Goal: Task Accomplishment & Management: Complete application form

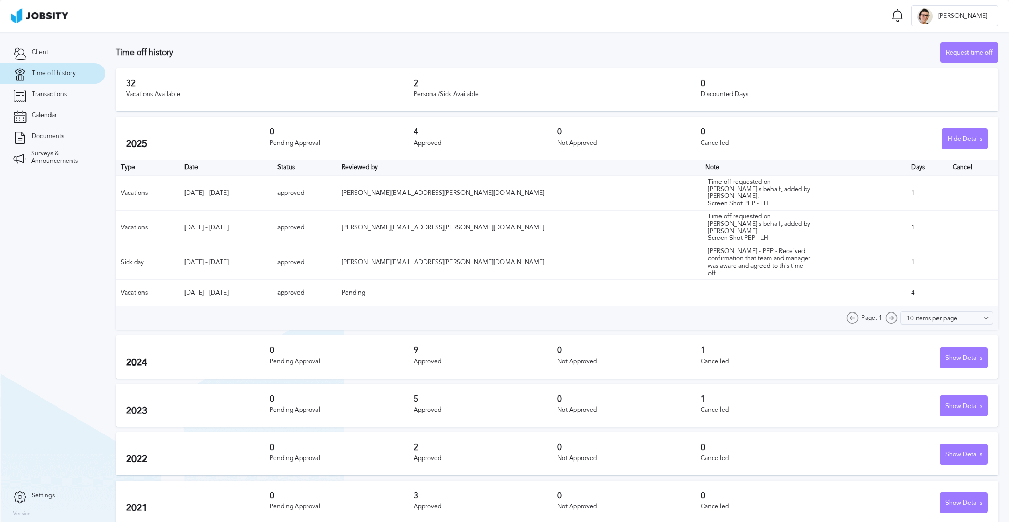
click at [68, 74] on span "Time off history" at bounding box center [54, 73] width 44 height 7
click at [960, 47] on div "Request time off" at bounding box center [968, 53] width 57 height 21
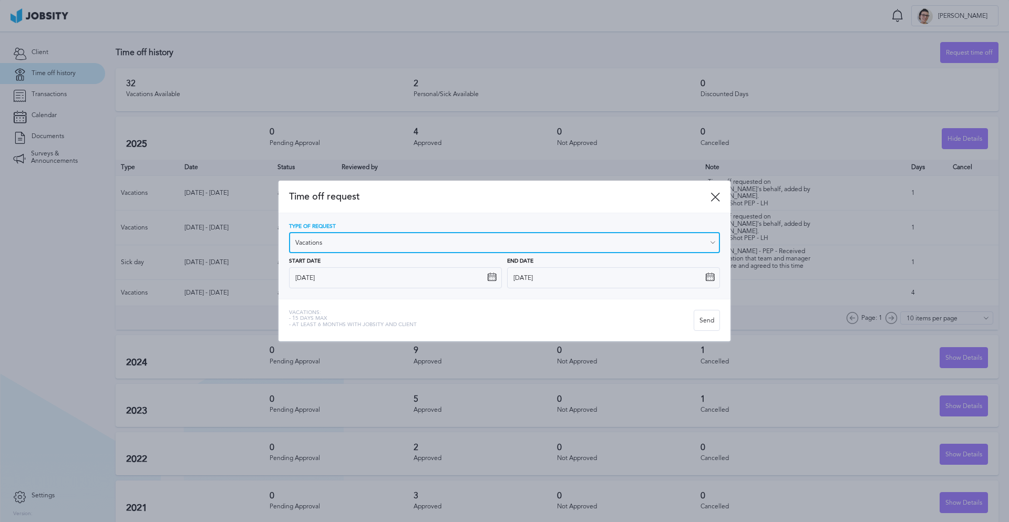
click at [326, 245] on input "Vacations" at bounding box center [504, 242] width 431 height 21
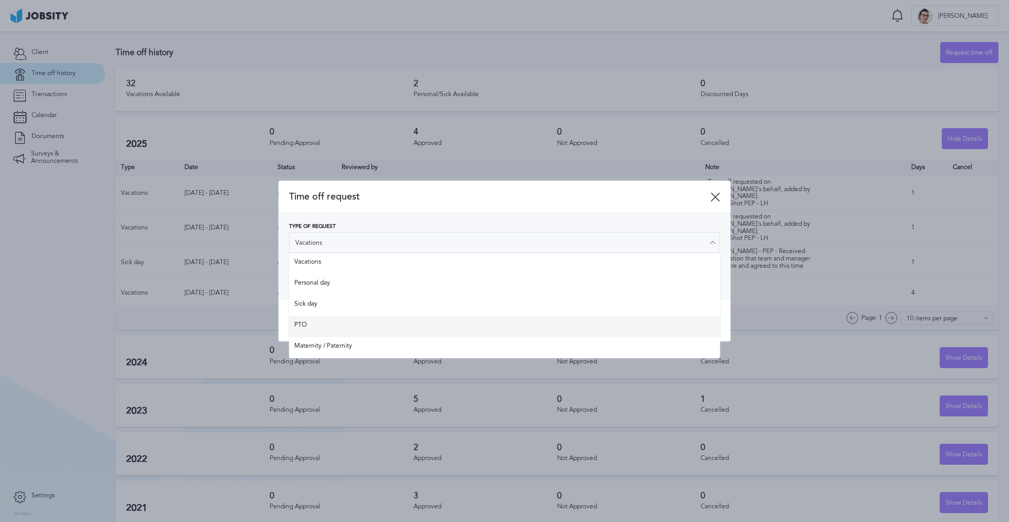
type input "PTO"
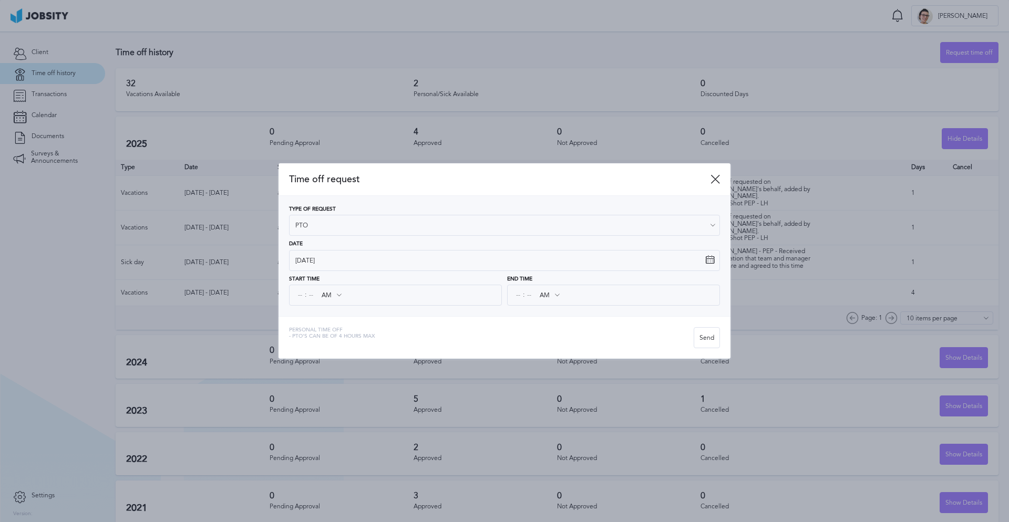
click at [307, 327] on div "Time off request Type of Request PTO Vacations Personal day Sick day PTO Matern…" at bounding box center [504, 260] width 452 height 195
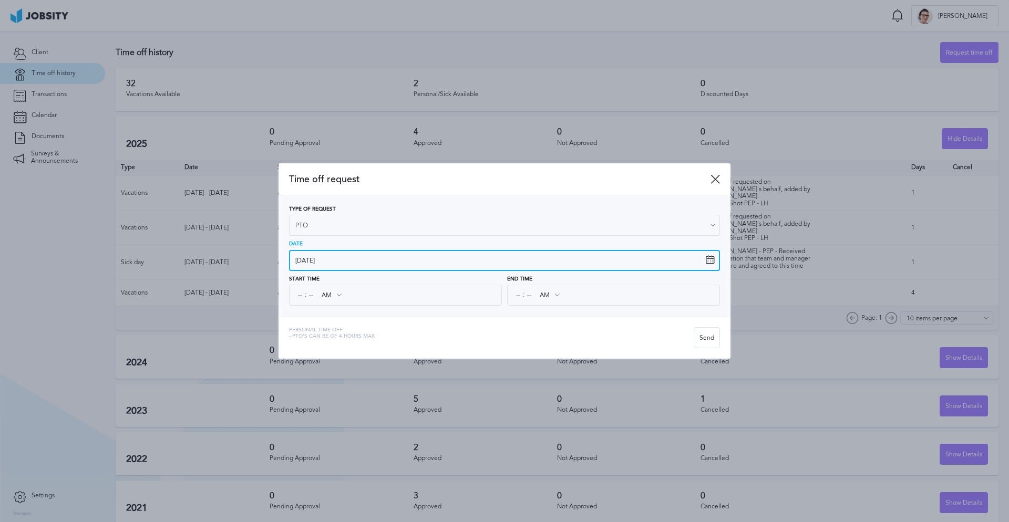
click at [324, 257] on input "[DATE]" at bounding box center [504, 260] width 431 height 21
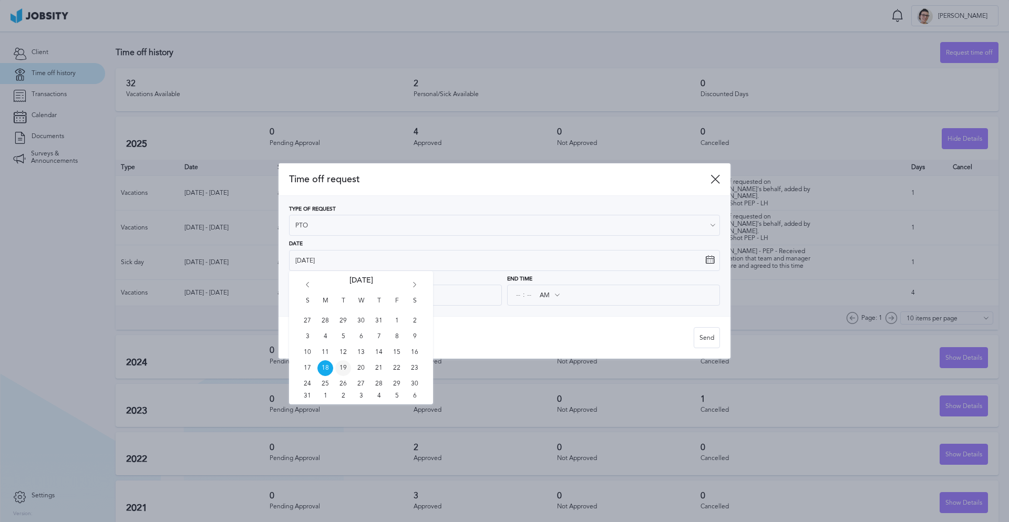
click at [343, 368] on span "19" at bounding box center [343, 368] width 16 height 16
type input "[DATE]"
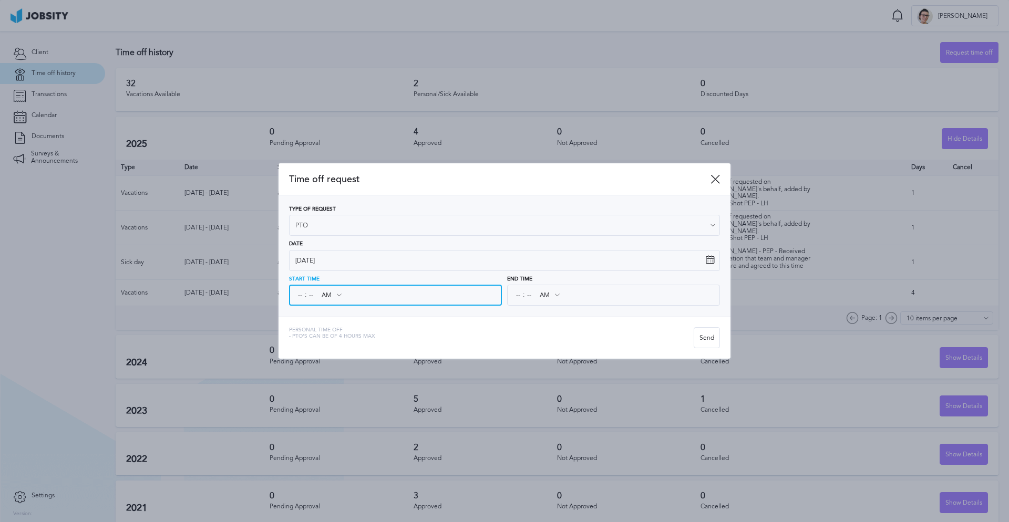
click at [308, 300] on input at bounding box center [310, 295] width 9 height 19
click at [301, 298] on input at bounding box center [299, 295] width 9 height 19
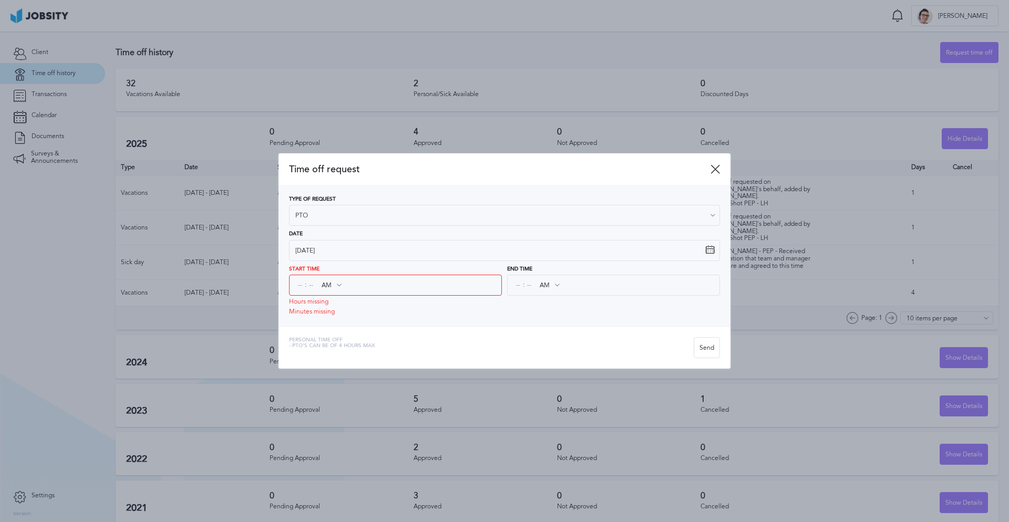
click at [343, 285] on icon at bounding box center [338, 285] width 9 height 9
click at [340, 285] on icon at bounding box center [338, 285] width 9 height 9
click at [340, 286] on icon at bounding box center [338, 285] width 9 height 9
click at [298, 286] on input at bounding box center [299, 285] width 9 height 19
type input "01"
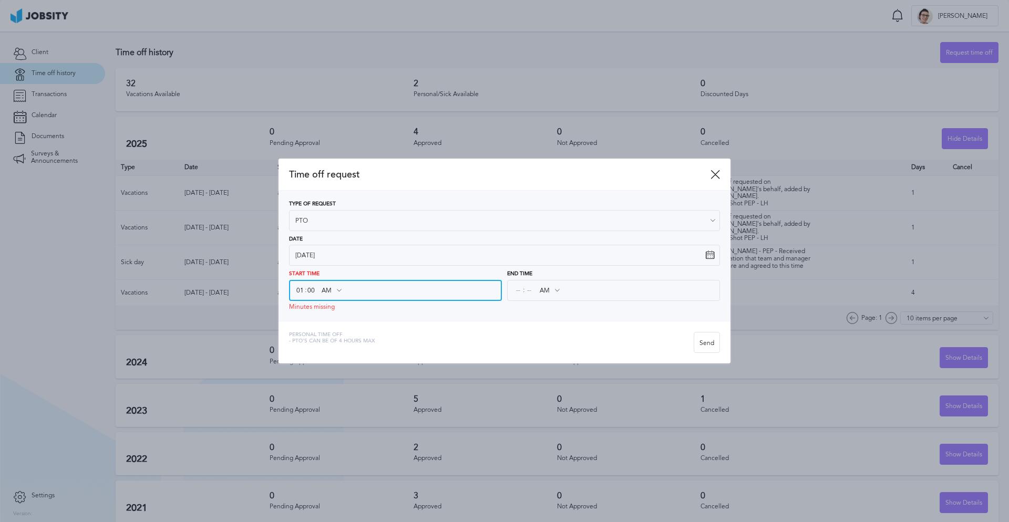
type input "00"
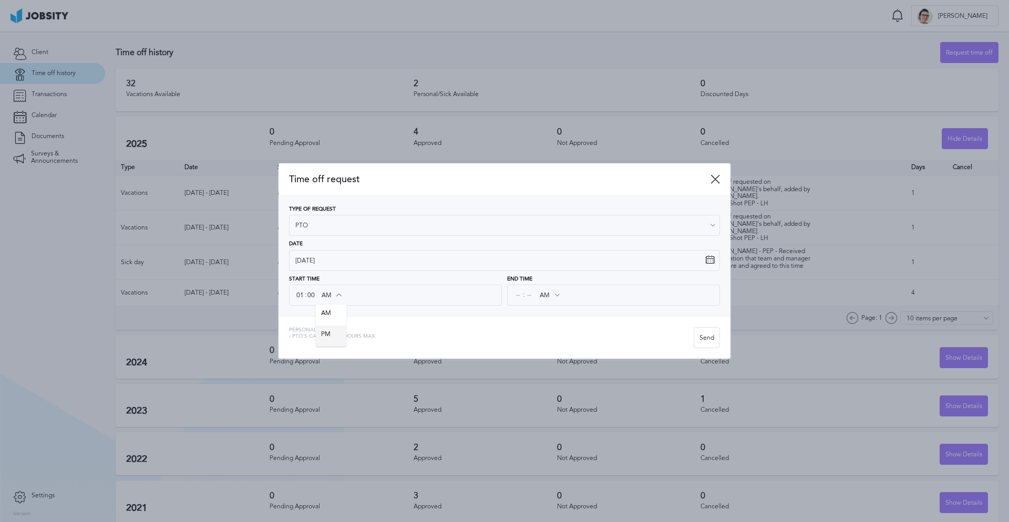
click at [330, 337] on div "Time off request Type of Request PTO Vacations Personal day Sick day PTO Matern…" at bounding box center [504, 260] width 452 height 195
type input "PM"
click at [330, 337] on span "- PTO's can be of 4 hours max" at bounding box center [332, 337] width 86 height 6
click at [539, 293] on input "AM" at bounding box center [549, 295] width 30 height 19
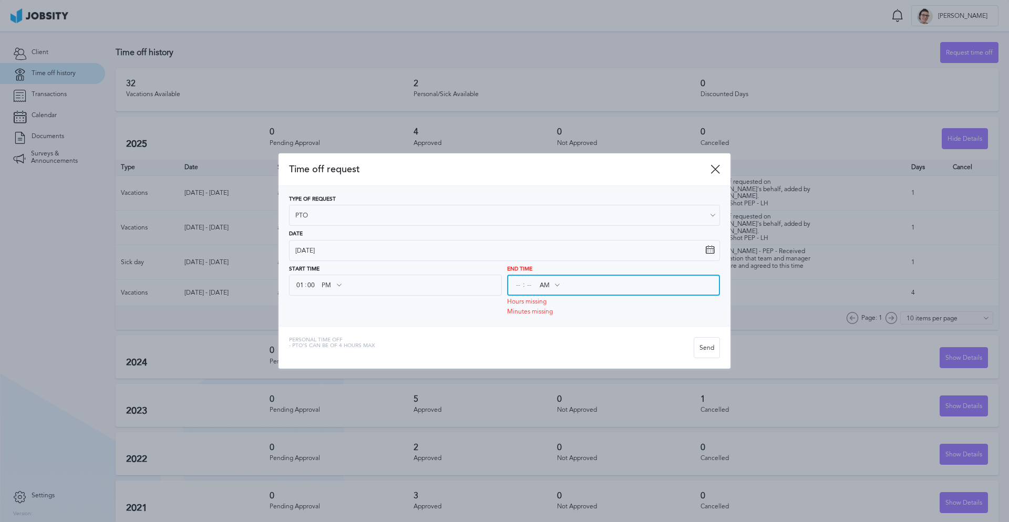
click at [514, 295] on input at bounding box center [517, 285] width 9 height 19
type input "05"
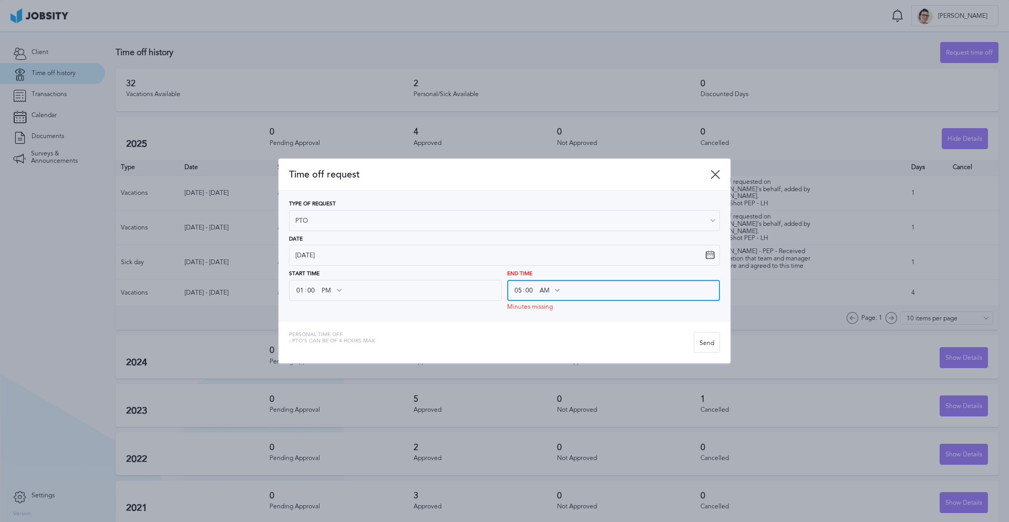
type input "00"
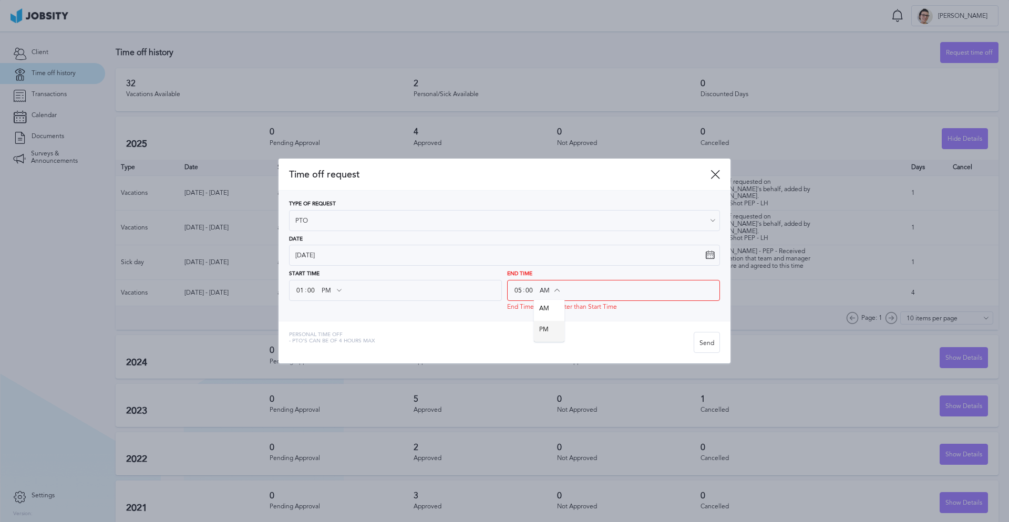
type input "PM"
click at [551, 331] on div "Time off request Type of Request PTO Vacations Personal day Sick day PTO Matern…" at bounding box center [504, 261] width 452 height 205
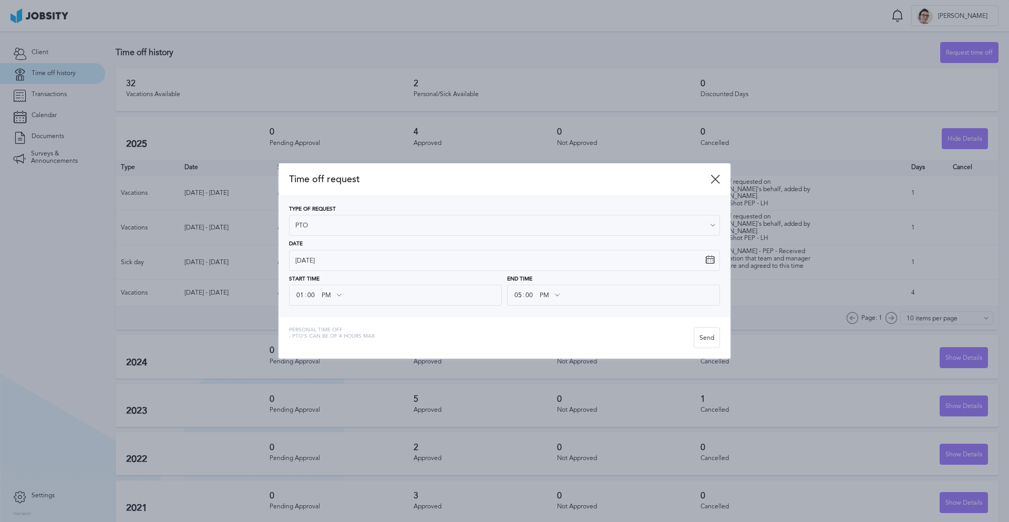
click at [337, 297] on icon at bounding box center [338, 295] width 9 height 9
drag, startPoint x: 337, startPoint y: 295, endPoint x: 316, endPoint y: 293, distance: 21.6
click at [337, 295] on icon at bounding box center [338, 295] width 9 height 9
click at [297, 295] on input "01" at bounding box center [299, 295] width 9 height 19
click at [703, 340] on div "Send" at bounding box center [706, 338] width 25 height 21
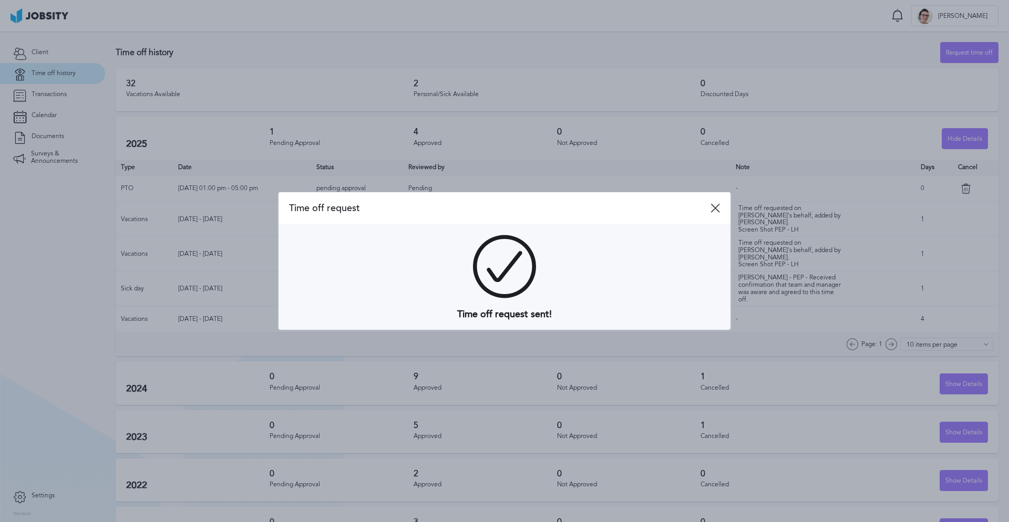
click at [717, 209] on icon at bounding box center [714, 207] width 9 height 9
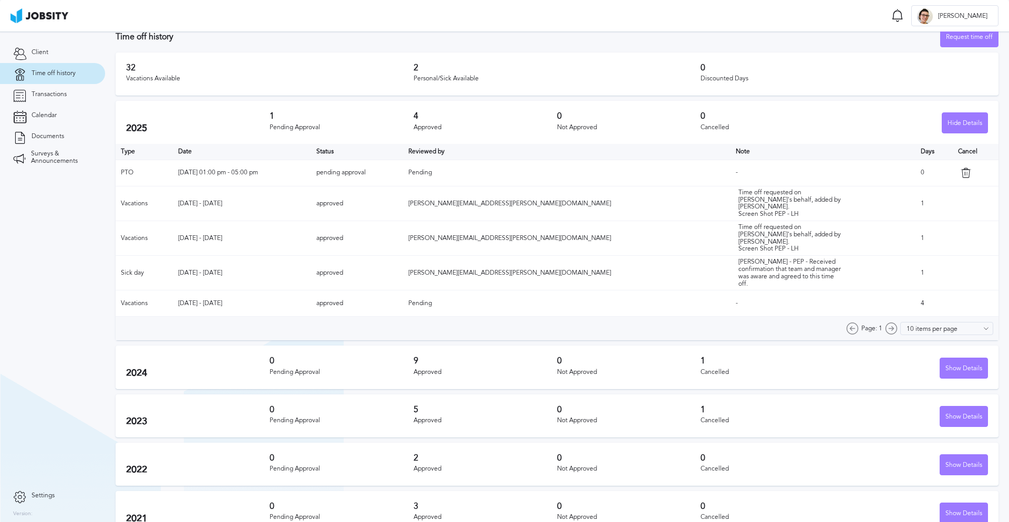
scroll to position [19, 0]
